Goal: Information Seeking & Learning: Check status

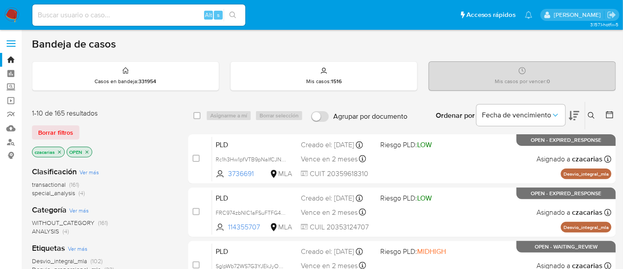
drag, startPoint x: 0, startPoint y: 0, endPoint x: 394, endPoint y: 103, distance: 407.5
click at [394, 103] on div "select-all-cases-checkbox Asignarme a mí Borrar selección Agrupar por documento…" at bounding box center [402, 116] width 428 height 28
click at [135, 22] on div "Alt s" at bounding box center [138, 14] width 213 height 21
click at [138, 13] on input at bounding box center [138, 15] width 213 height 12
paste input "1DG1qiIsuT0LfWMUnNy036kD"
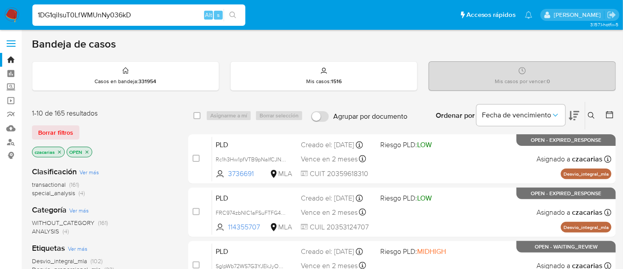
type input "1DG1qiIsuT0LfWMUnNy036kD"
click at [234, 15] on icon "search-icon" at bounding box center [233, 15] width 7 height 7
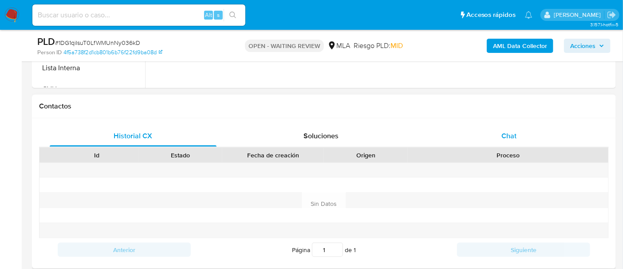
scroll to position [388, 0]
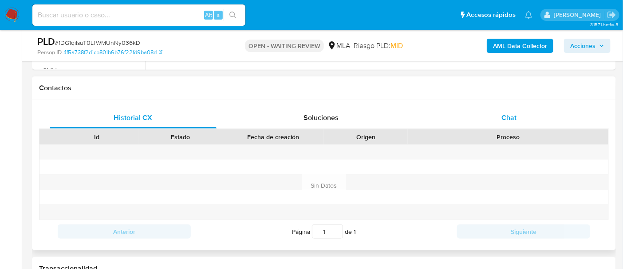
select select "10"
click at [505, 115] on span "Chat" at bounding box center [509, 117] width 15 height 10
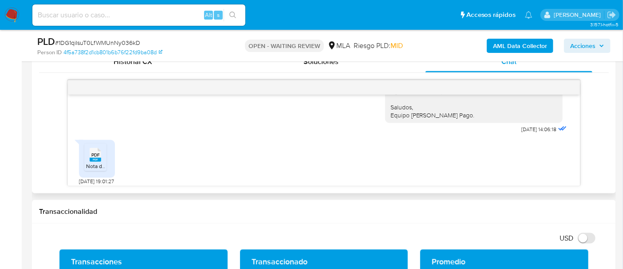
scroll to position [998, 0]
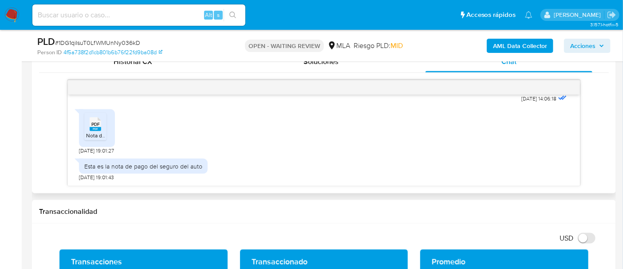
click at [97, 122] on span "PDF" at bounding box center [95, 124] width 8 height 6
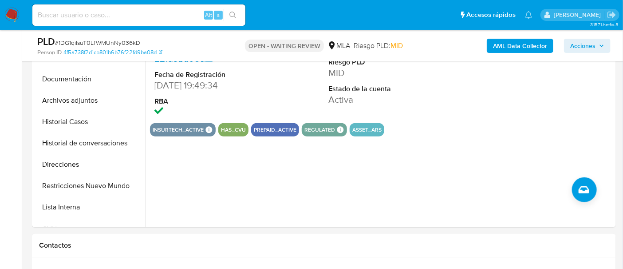
scroll to position [222, 0]
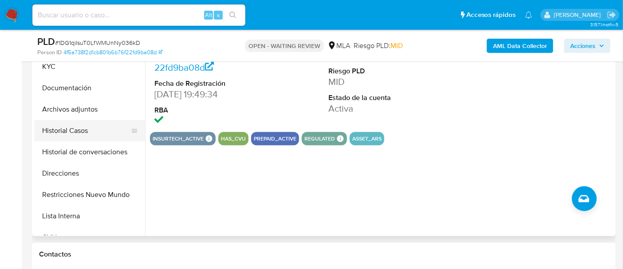
click at [71, 120] on button "Historial Casos" at bounding box center [86, 130] width 104 height 21
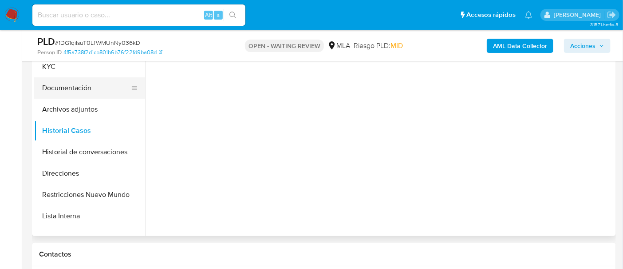
click at [86, 94] on button "Documentación" at bounding box center [86, 87] width 104 height 21
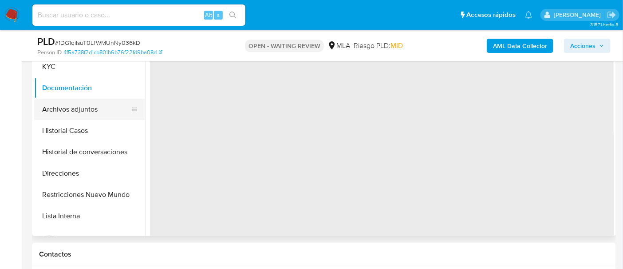
click at [84, 102] on button "Archivos adjuntos" at bounding box center [86, 109] width 104 height 21
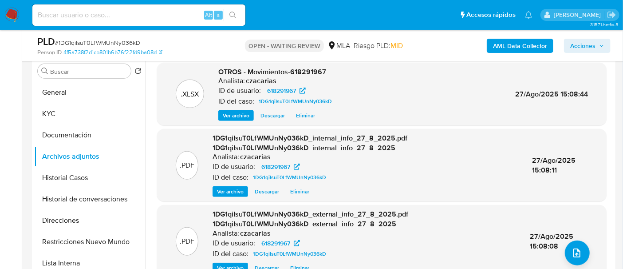
scroll to position [166, 0]
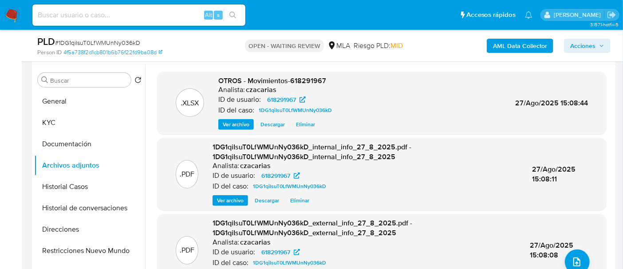
click at [83, 37] on div "PLD # 1DG1qiIsuT0LfWMUnNy036kD" at bounding box center [131, 41] width 188 height 13
click at [83, 36] on div "PLD # 1DG1qiIsuT0LfWMUnNy036kD" at bounding box center [131, 41] width 188 height 13
click at [112, 40] on span "# 1DG1qiIsuT0LfWMUnNy036kD" at bounding box center [97, 42] width 85 height 9
click at [146, 23] on div "Alt s" at bounding box center [138, 14] width 213 height 21
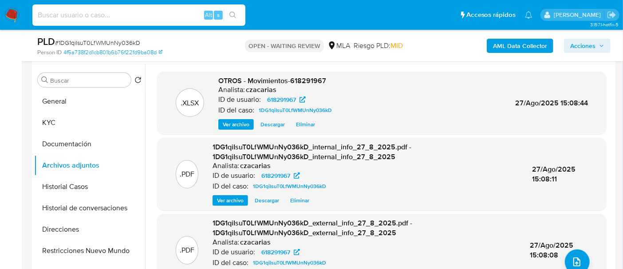
click at [148, 20] on input at bounding box center [138, 15] width 213 height 12
paste input "2UcDCY3j4SkFUNqcaJ7nLXkm"
type input "2UcDCY3j4SkFUNqcaJ7nLXkm"
click at [228, 17] on button "search-icon" at bounding box center [233, 15] width 18 height 12
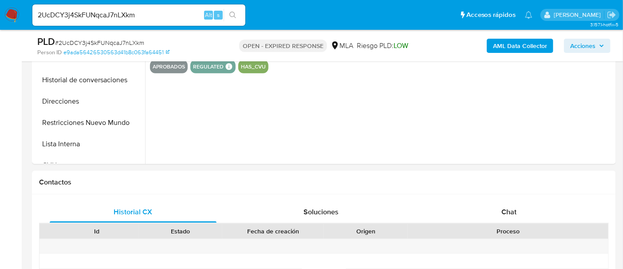
scroll to position [333, 0]
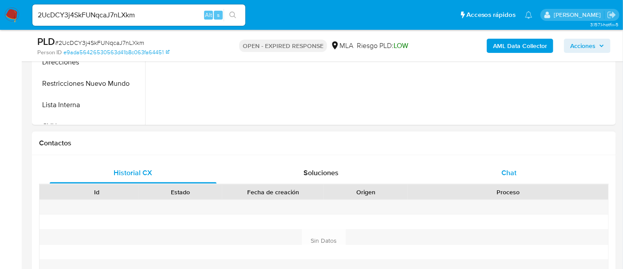
select select "10"
click at [505, 174] on div "Chat" at bounding box center [509, 172] width 167 height 21
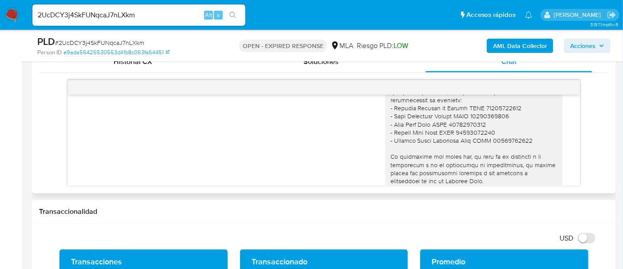
scroll to position [865, 0]
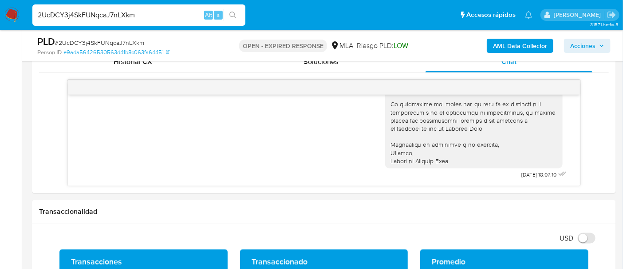
click at [145, 18] on input "2UcDCY3j4SkFUNqcaJ7nLXkm" at bounding box center [138, 15] width 213 height 12
paste input "YTAfpm3lJHjw5hOZPq9TVQBw"
type input "YTAfpm3lJHjw5hOZPq9TVQBw"
click at [233, 21] on button "search-icon" at bounding box center [233, 15] width 18 height 12
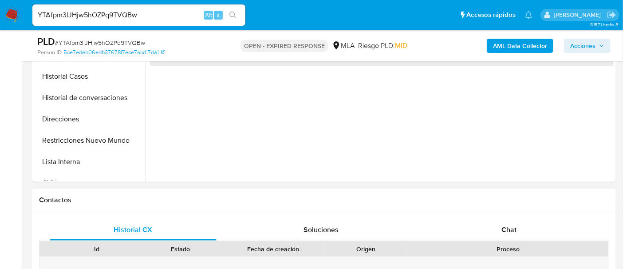
scroll to position [388, 0]
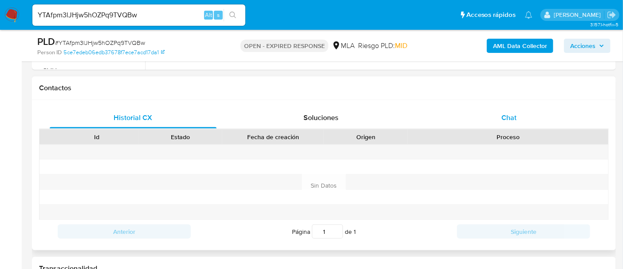
click at [485, 119] on div "Chat" at bounding box center [509, 117] width 167 height 21
select select "10"
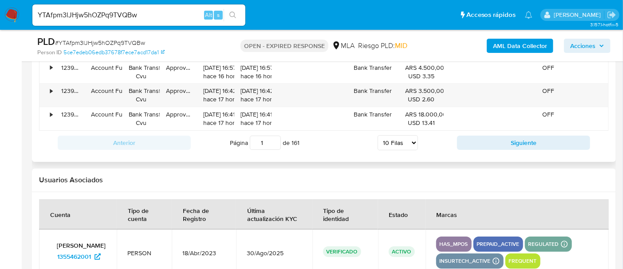
scroll to position [1221, 0]
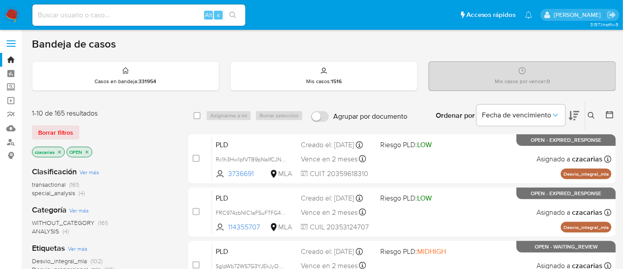
click at [13, 12] on img at bounding box center [11, 15] width 15 height 15
click at [162, 133] on div "Borrar filtros" at bounding box center [103, 132] width 142 height 14
click at [612, 115] on icon at bounding box center [610, 114] width 9 height 9
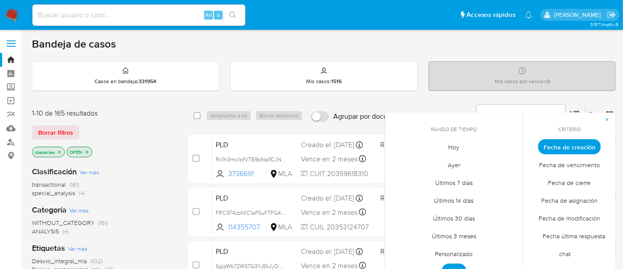
click at [472, 251] on span "Personalizado" at bounding box center [454, 254] width 56 height 18
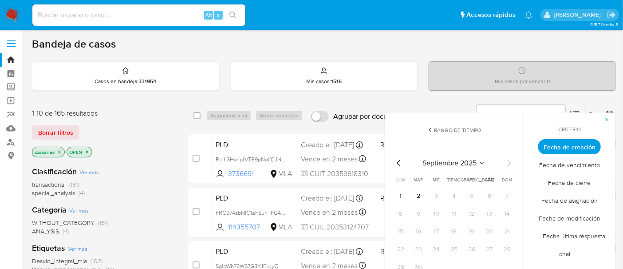
click at [397, 162] on icon "Mes anterior" at bounding box center [399, 163] width 11 height 11
click at [426, 194] on td "1" at bounding box center [419, 196] width 14 height 14
click at [420, 194] on button "1" at bounding box center [419, 196] width 14 height 14
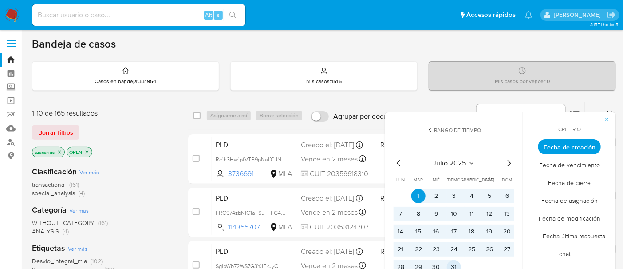
click at [452, 265] on button "31" at bounding box center [454, 267] width 14 height 14
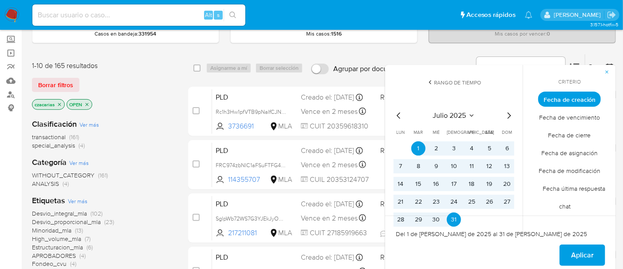
scroll to position [51, 0]
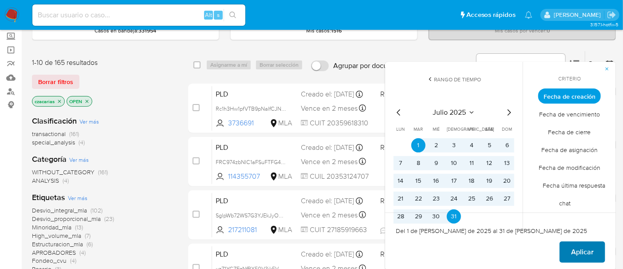
click at [576, 258] on span "Aplicar" at bounding box center [582, 252] width 23 height 20
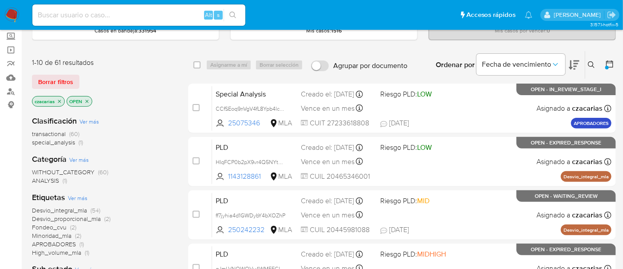
click at [58, 100] on icon "close-filter" at bounding box center [59, 101] width 5 height 5
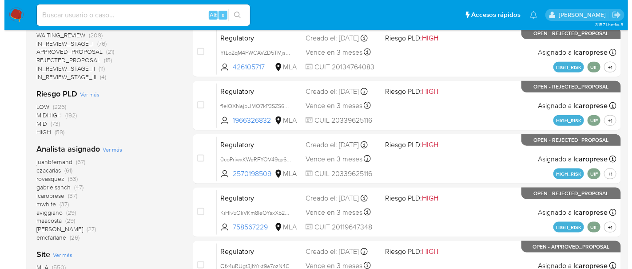
scroll to position [373, 0]
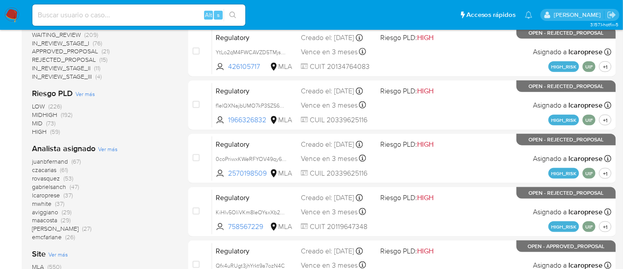
click at [106, 147] on span "Ver más" at bounding box center [108, 149] width 20 height 8
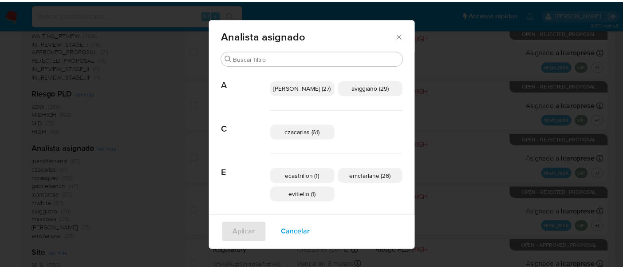
scroll to position [0, 0]
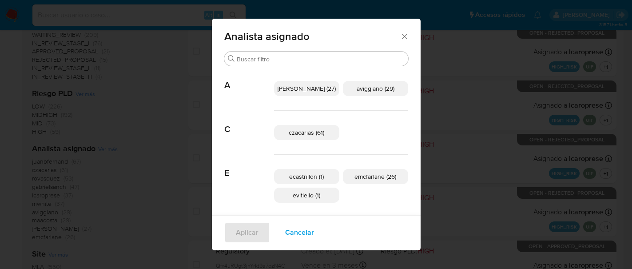
click at [400, 32] on icon "Cerrar" at bounding box center [404, 36] width 9 height 9
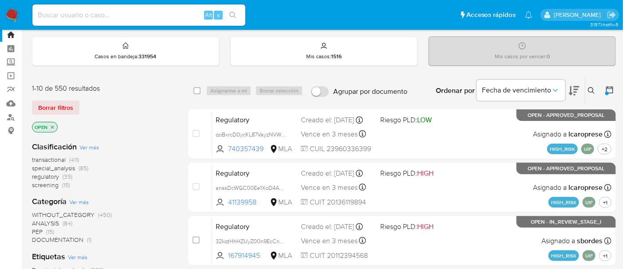
scroll to position [33, 0]
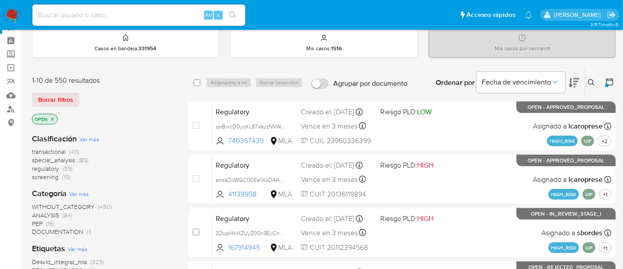
click at [64, 150] on span "transactional" at bounding box center [49, 151] width 34 height 9
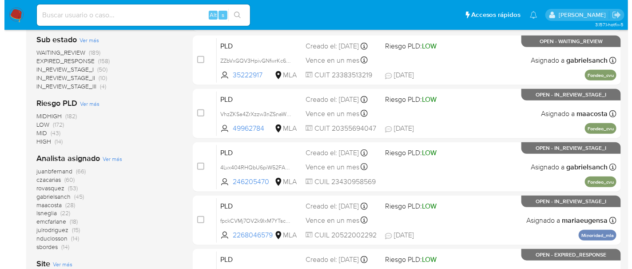
scroll to position [264, 0]
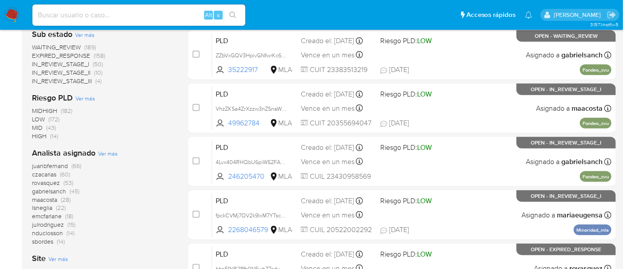
click at [104, 153] on span "Ver más" at bounding box center [108, 153] width 20 height 8
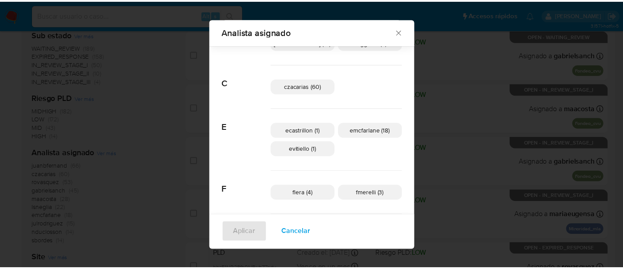
scroll to position [0, 0]
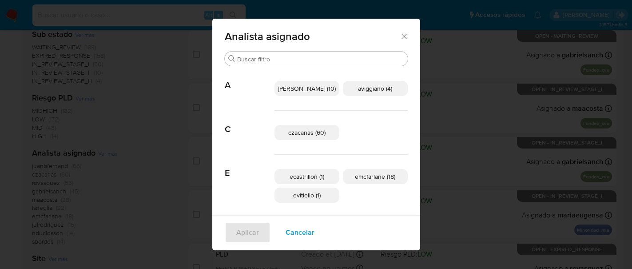
click at [307, 231] on span "Cancelar" at bounding box center [299, 232] width 29 height 20
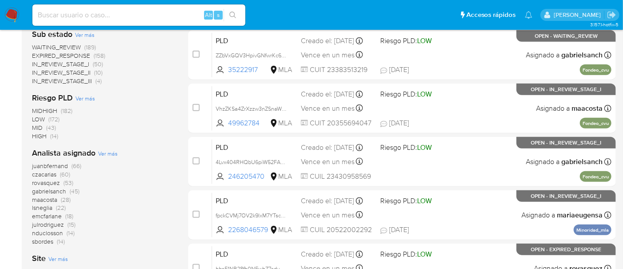
click at [9, 15] on img at bounding box center [11, 15] width 15 height 15
